Goal: Browse casually

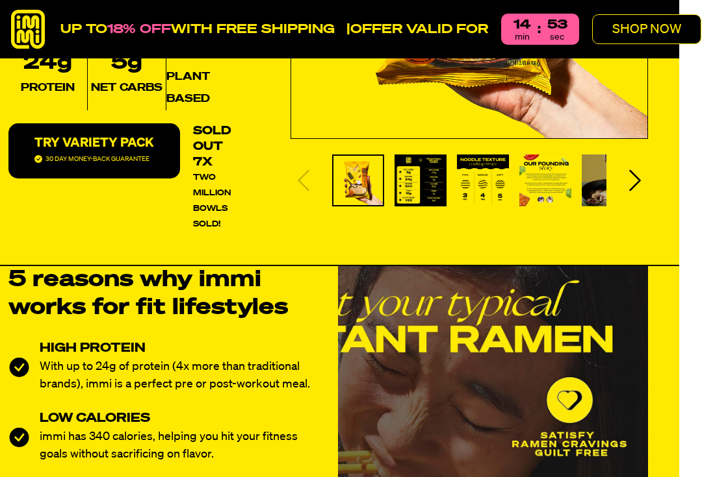
scroll to position [335, 32]
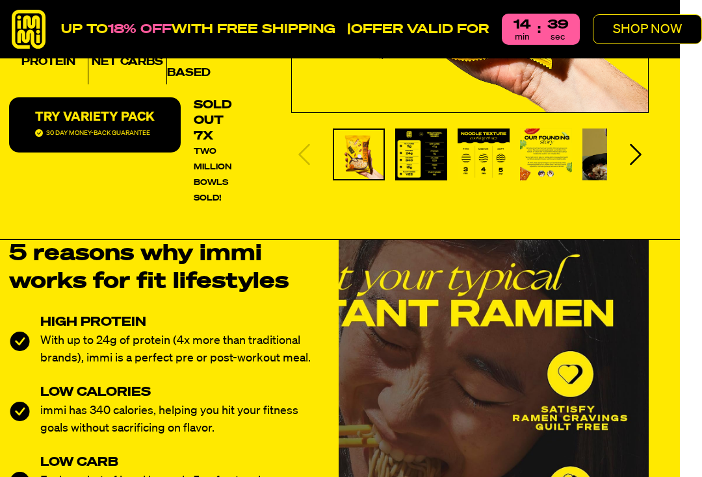
click at [481, 159] on img "Slide 3" at bounding box center [483, 155] width 52 height 52
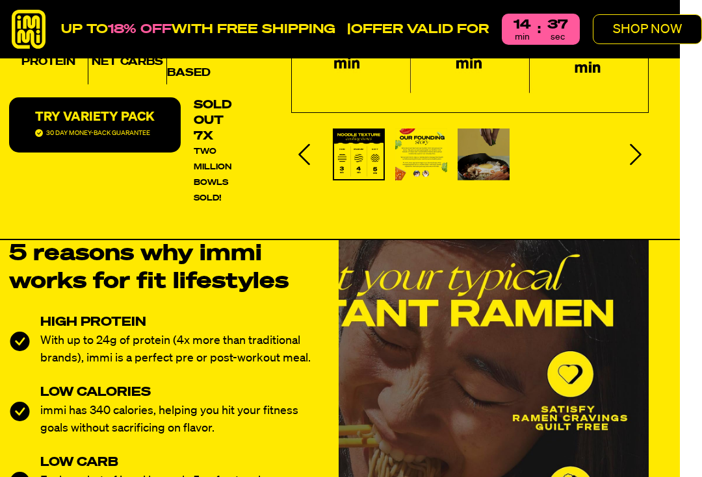
click at [350, 146] on img "Slide 3" at bounding box center [358, 154] width 49 height 49
click at [352, 159] on img "Slide 3" at bounding box center [358, 154] width 49 height 49
click at [630, 147] on icon "Next slide" at bounding box center [636, 154] width 12 height 21
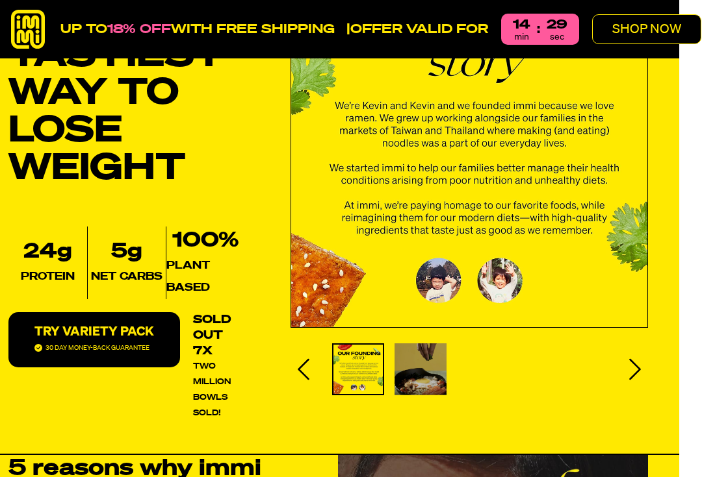
scroll to position [120, 32]
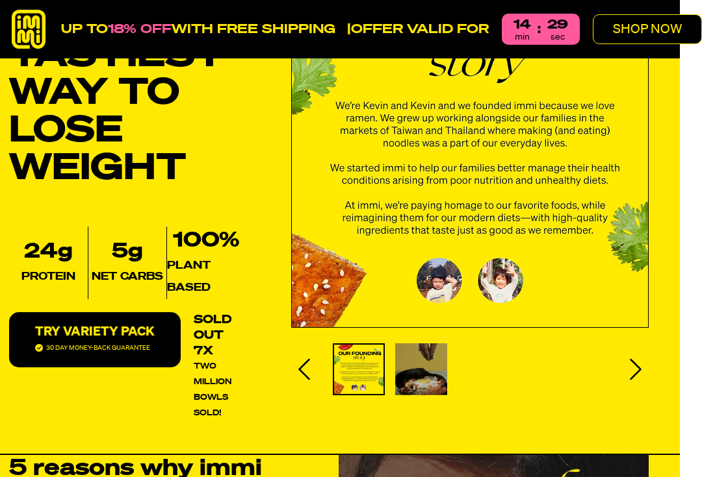
click at [356, 374] on img "Slide 4" at bounding box center [358, 369] width 49 height 49
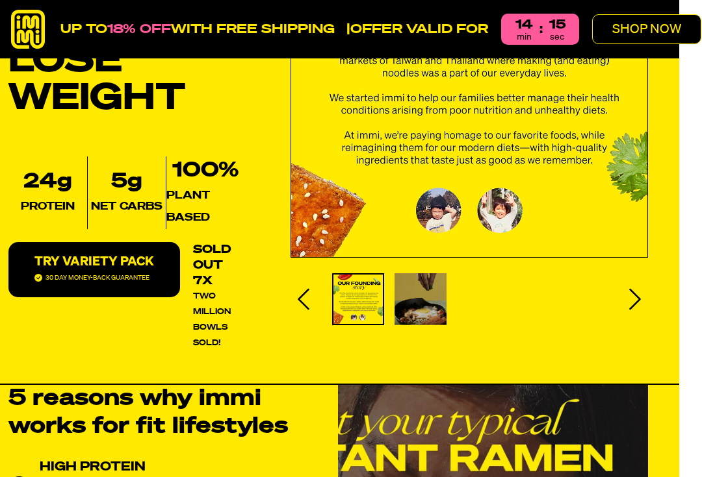
scroll to position [192, 32]
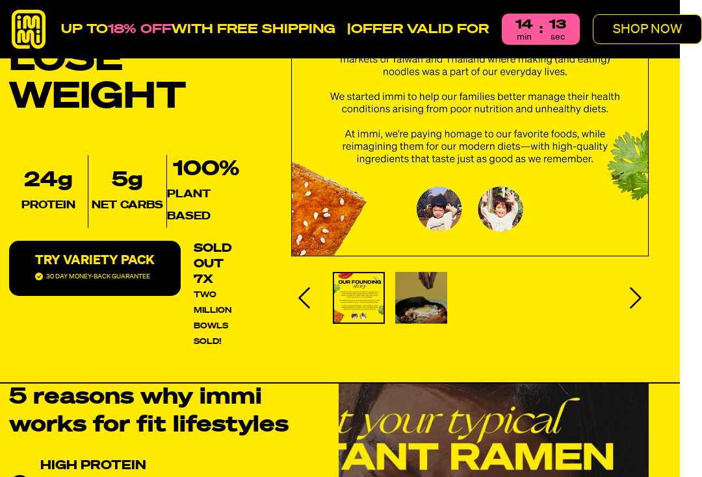
click at [421, 306] on img "Slide 5" at bounding box center [421, 298] width 52 height 52
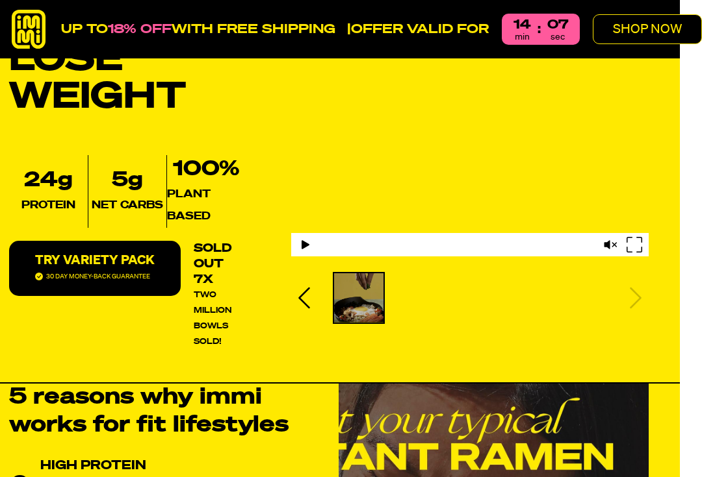
click at [298, 298] on icon "Previous slide" at bounding box center [304, 298] width 26 height 26
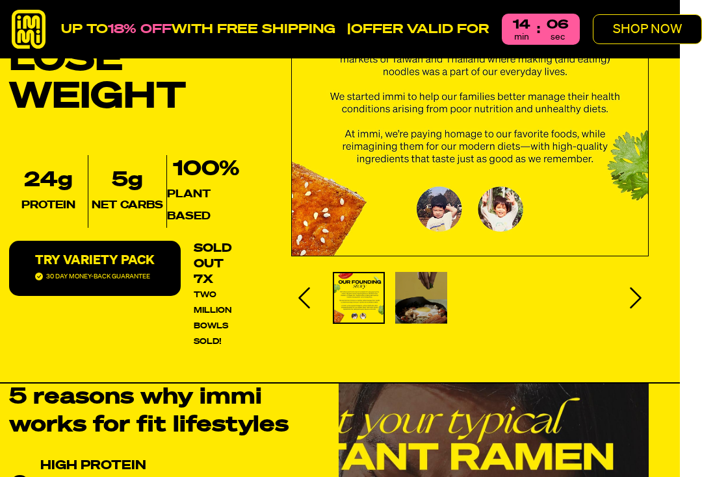
click at [297, 296] on icon "Previous slide" at bounding box center [304, 298] width 26 height 26
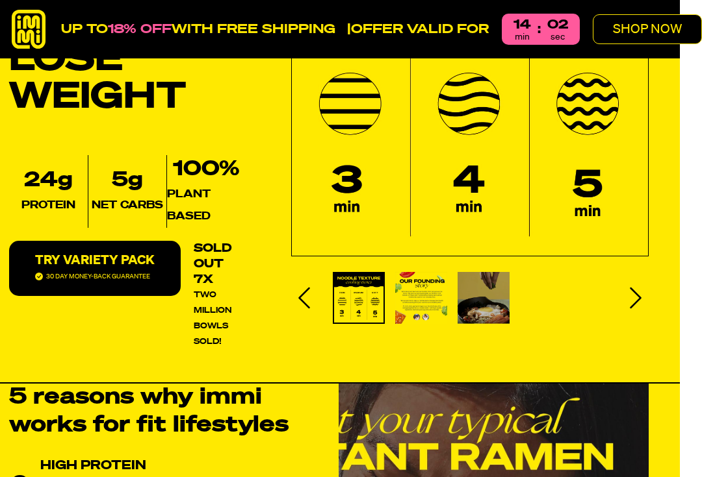
click at [295, 297] on icon "Previous slide" at bounding box center [304, 298] width 26 height 26
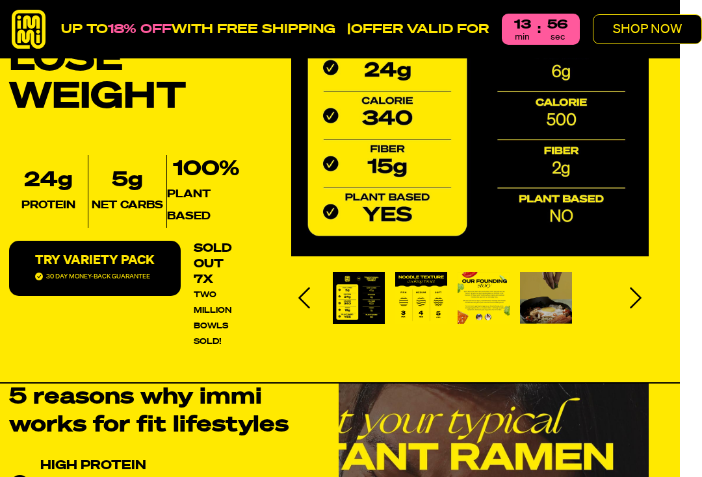
click at [298, 301] on icon "Previous slide" at bounding box center [304, 298] width 26 height 26
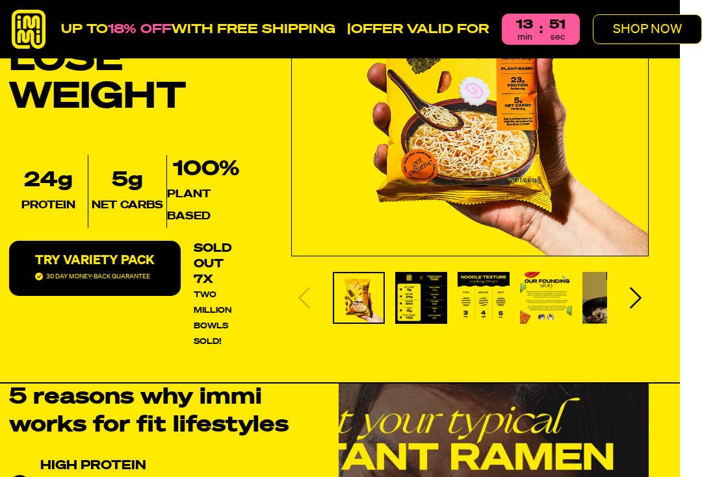
click at [402, 301] on img "Slide 2" at bounding box center [421, 298] width 52 height 52
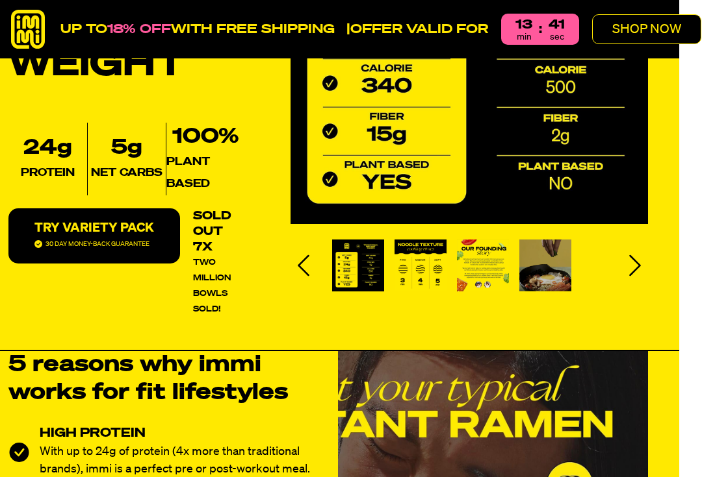
scroll to position [224, 32]
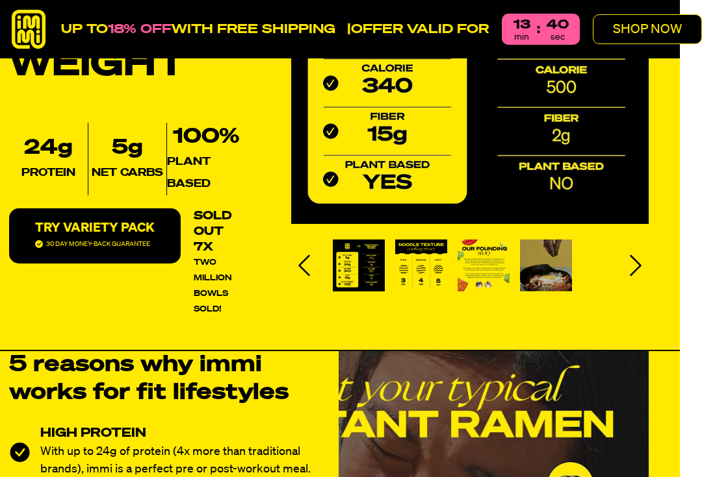
click at [348, 274] on img "Slide 2" at bounding box center [358, 265] width 49 height 49
click at [295, 270] on icon "Previous slide" at bounding box center [304, 266] width 26 height 26
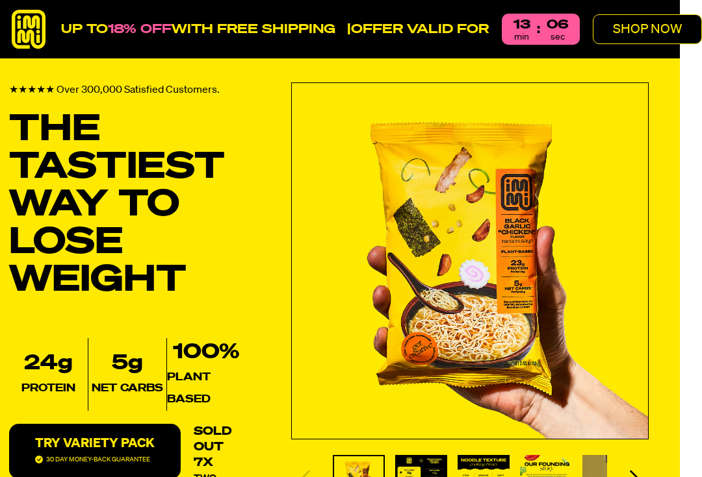
scroll to position [11, 36]
